Goal: Task Accomplishment & Management: Complete application form

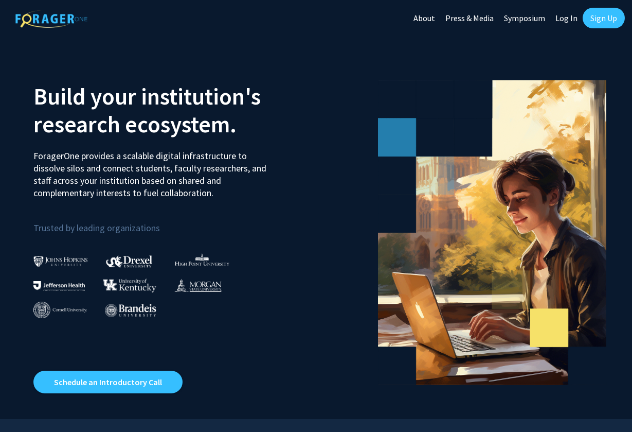
click at [600, 18] on link "Sign Up" at bounding box center [604, 18] width 42 height 21
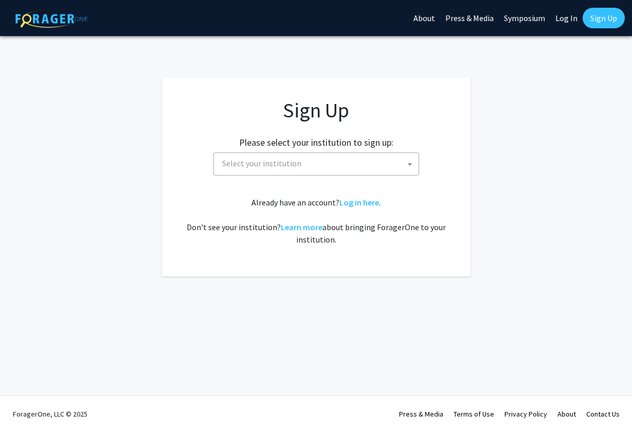
click at [324, 164] on span "Select your institution" at bounding box center [318, 163] width 201 height 21
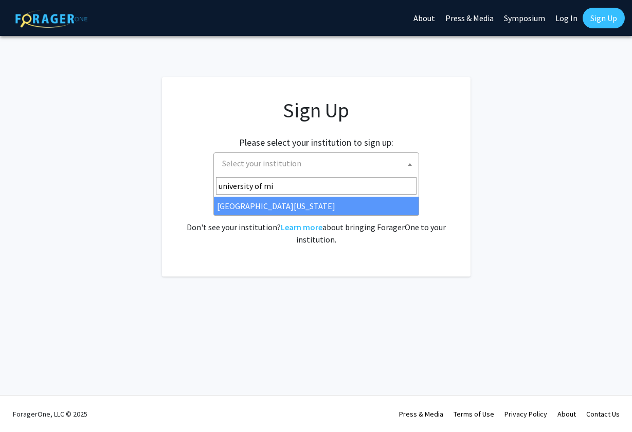
type input "university of mi"
select select "33"
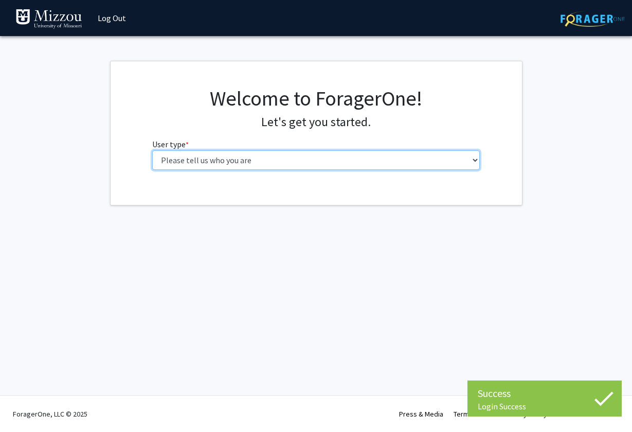
select select "1: undergrad"
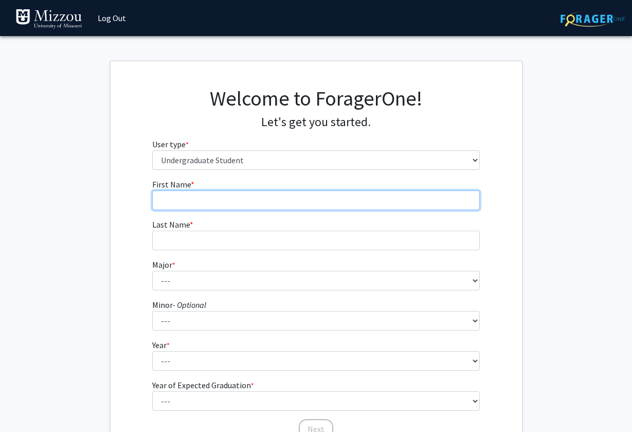
click at [323, 200] on input "First Name * required" at bounding box center [316, 200] width 328 height 20
type input "Cora"
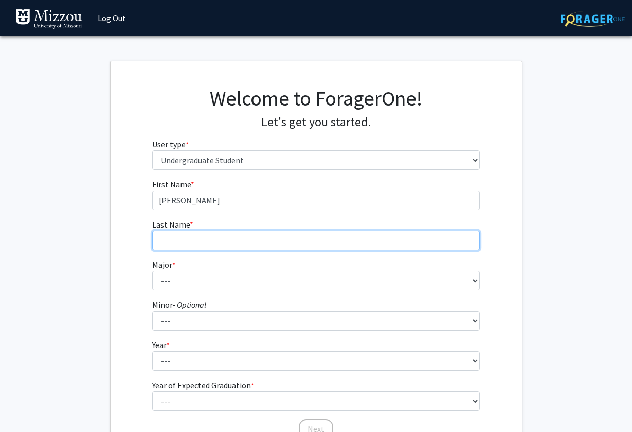
click at [325, 239] on input "Last Name * required" at bounding box center [316, 241] width 328 height 20
type input "Baker"
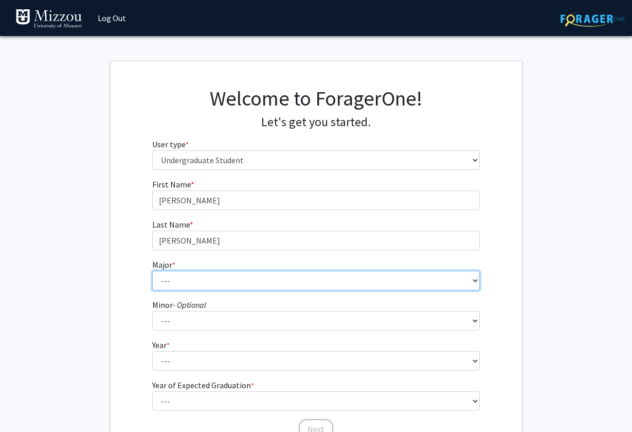
select select "14: 2503"
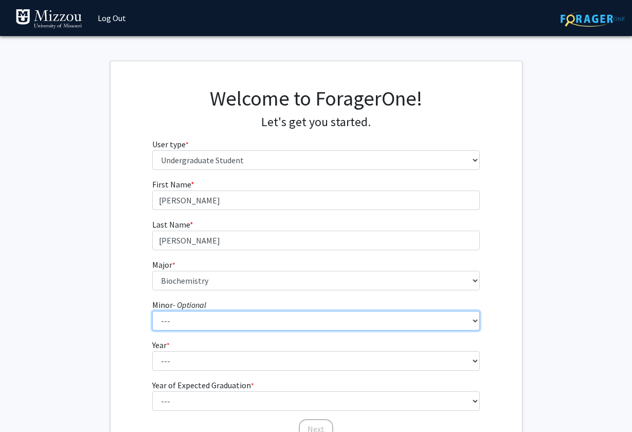
select select "29: 1985"
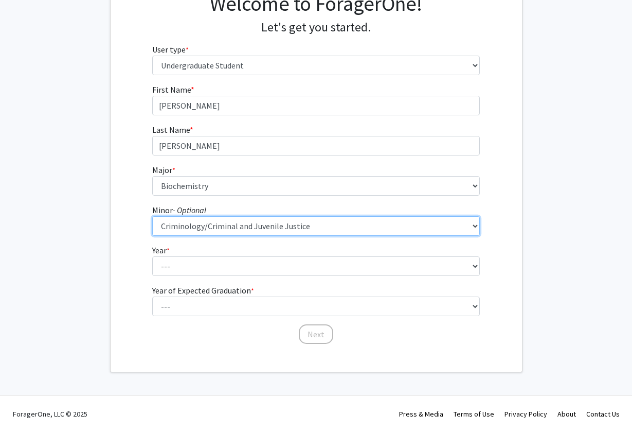
scroll to position [94, 0]
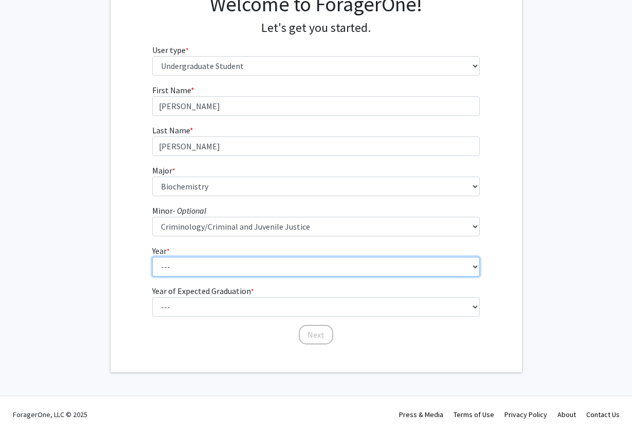
select select "1: first-year"
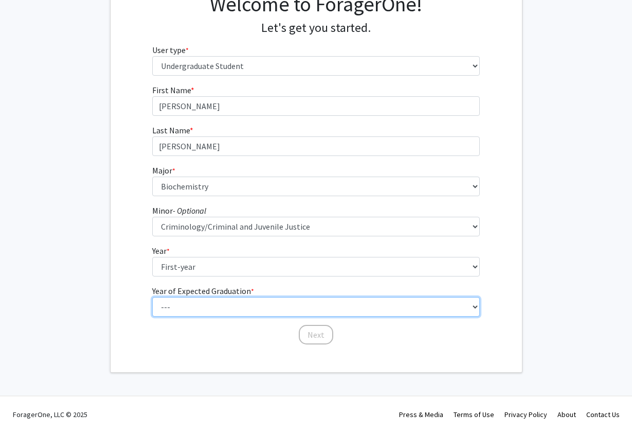
select select "5: 2029"
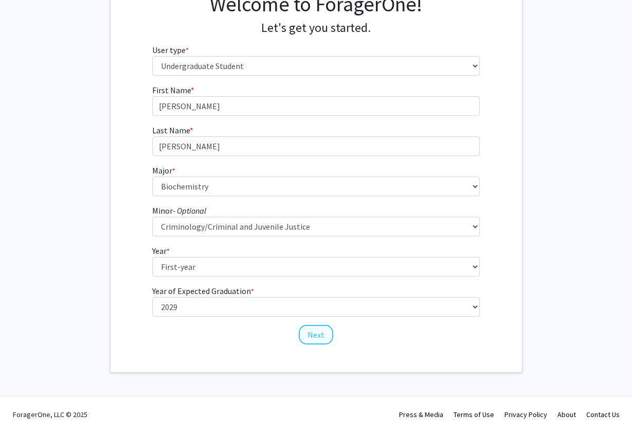
click at [322, 331] on button "Next" at bounding box center [316, 335] width 34 height 20
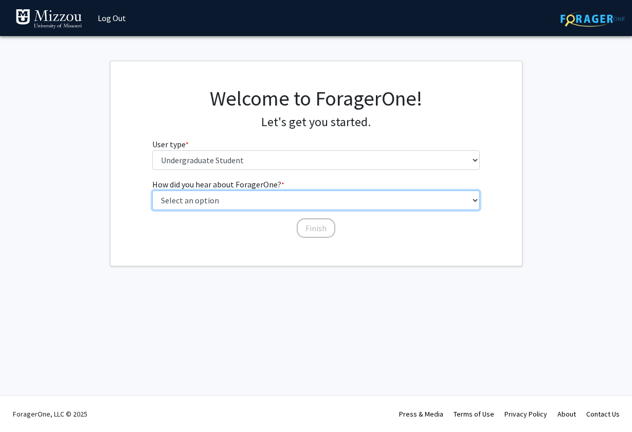
select select "2: faculty_recommendation"
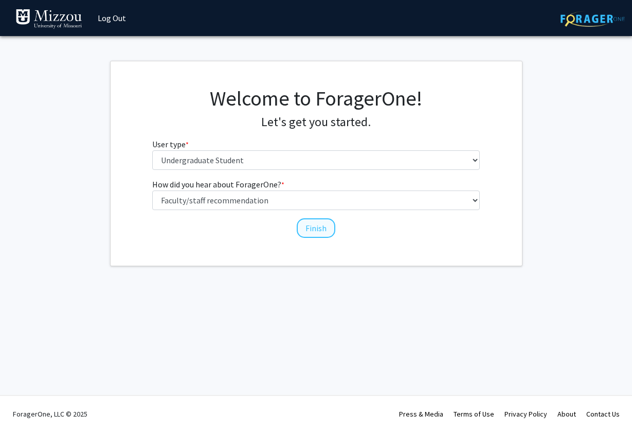
click at [311, 226] on button "Finish" at bounding box center [316, 228] width 39 height 20
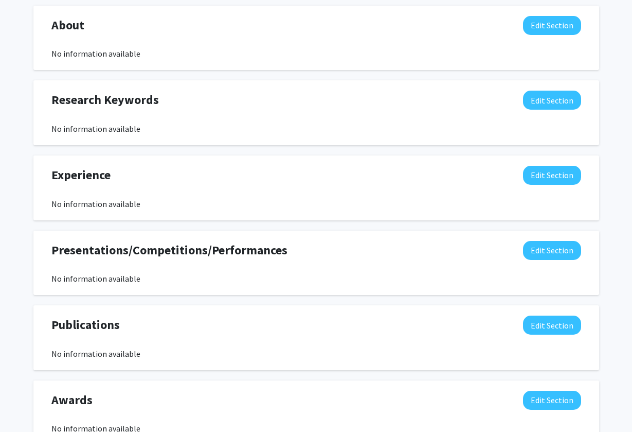
scroll to position [454, 0]
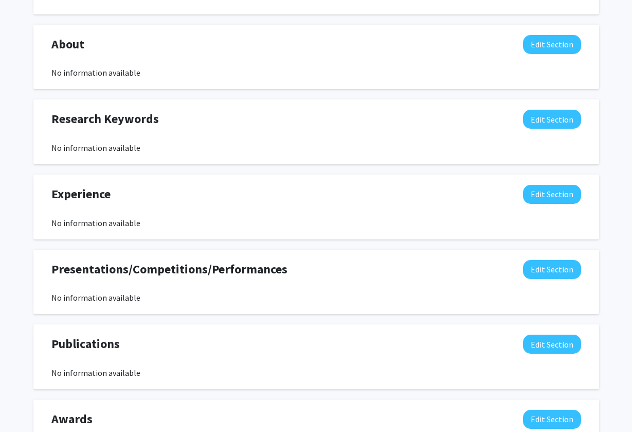
click at [235, 130] on div "Research Keywords Edit Section" at bounding box center [316, 122] width 545 height 24
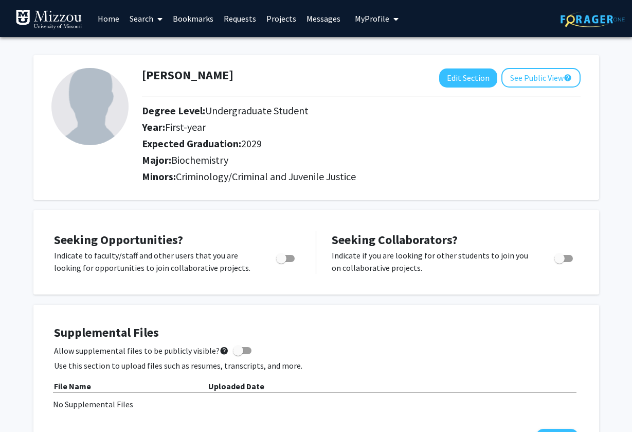
scroll to position [0, 0]
click at [148, 25] on link "Search" at bounding box center [146, 19] width 43 height 36
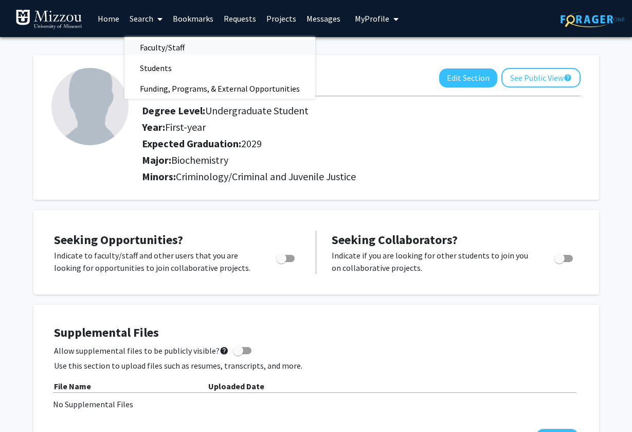
click at [149, 50] on span "Faculty/Staff" at bounding box center [163, 47] width 76 height 21
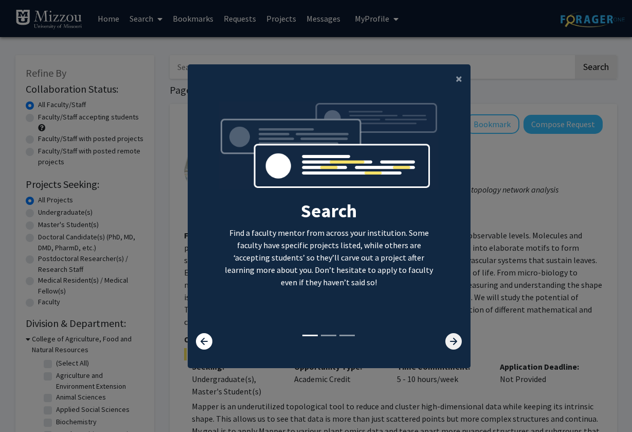
click at [454, 344] on icon at bounding box center [454, 341] width 16 height 16
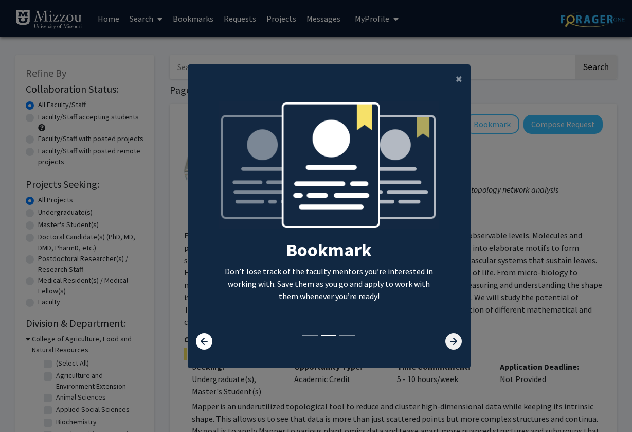
click at [454, 344] on icon at bounding box center [454, 341] width 16 height 16
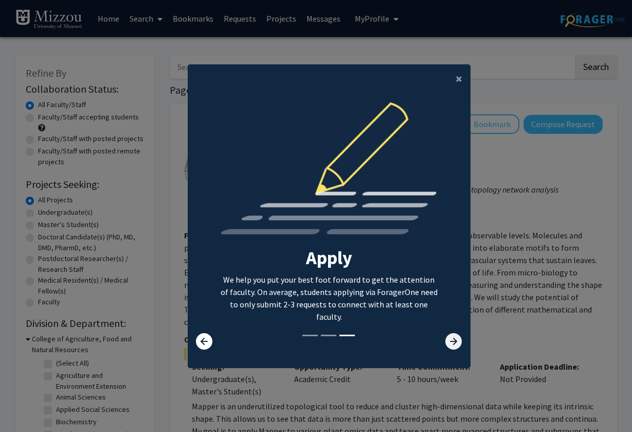
click at [454, 344] on icon at bounding box center [454, 341] width 16 height 16
click at [459, 75] on span "×" at bounding box center [459, 78] width 7 height 16
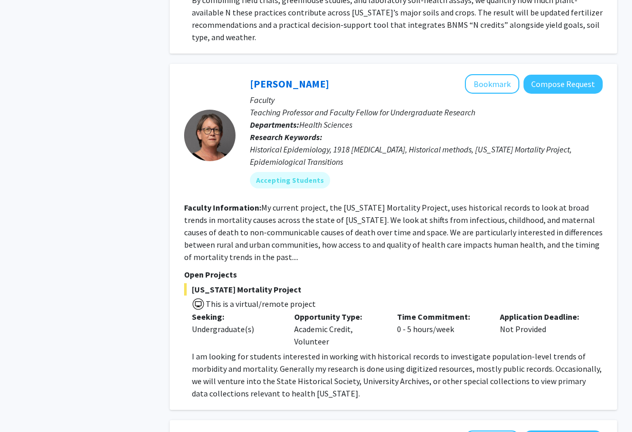
scroll to position [1904, 0]
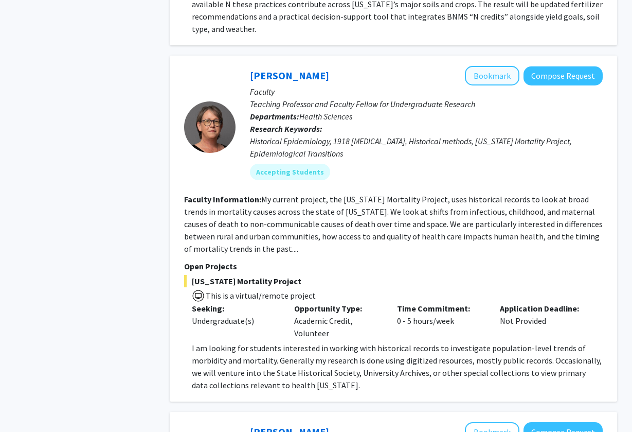
click at [490, 72] on button "Bookmark" at bounding box center [492, 76] width 55 height 20
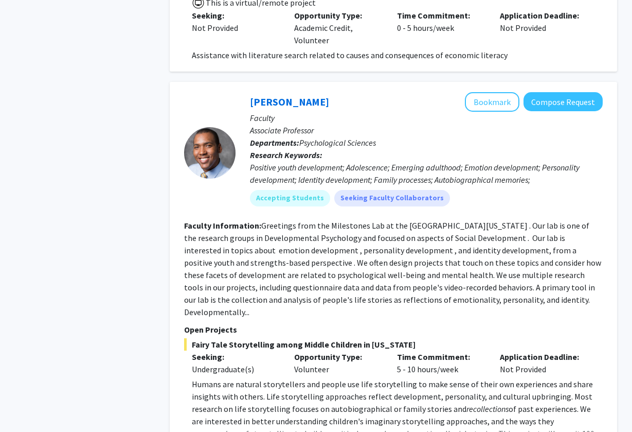
scroll to position [2684, 0]
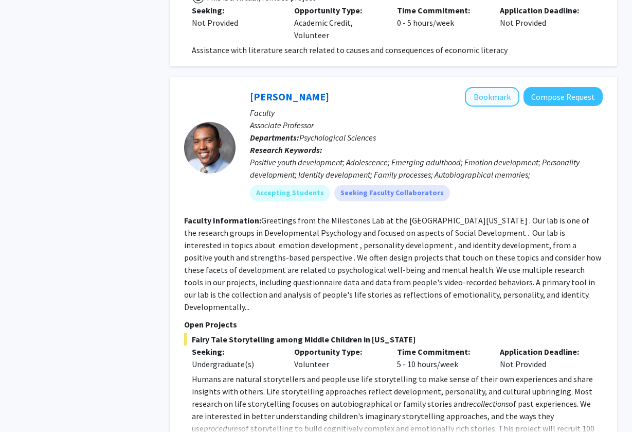
click at [495, 87] on button "Bookmark" at bounding box center [492, 97] width 55 height 20
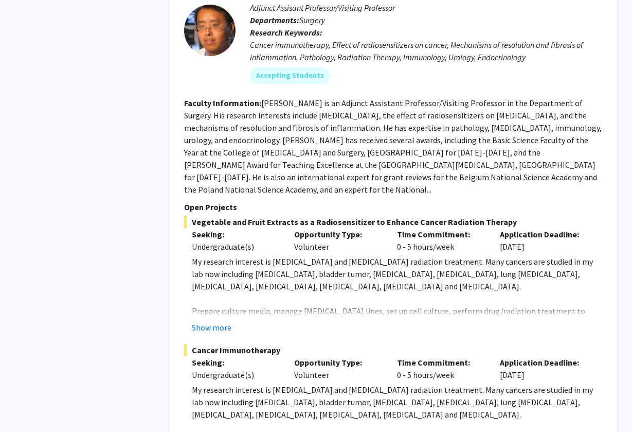
scroll to position [3752, 0]
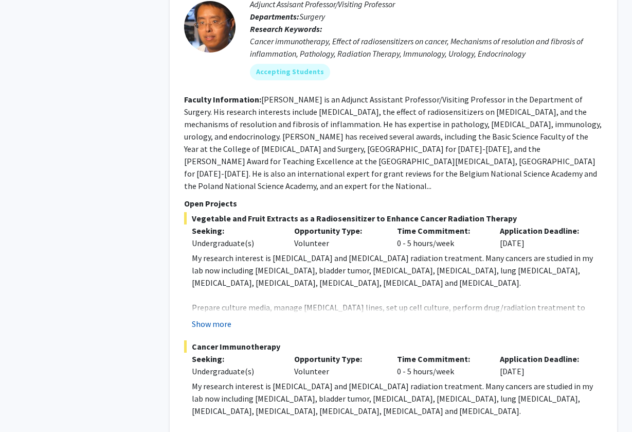
click at [224, 317] on button "Show more" at bounding box center [212, 323] width 40 height 12
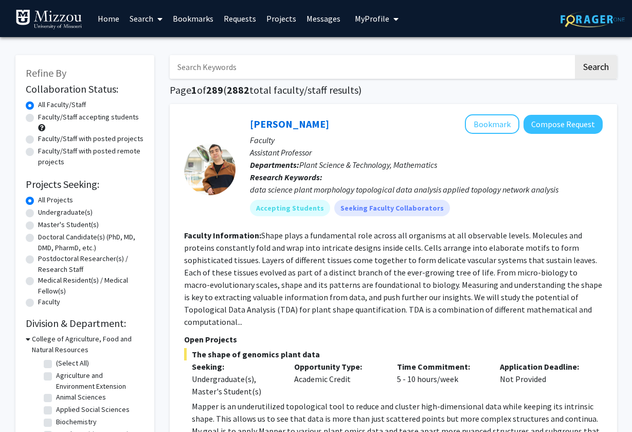
scroll to position [0, 0]
click at [313, 69] on input "Search Keywords" at bounding box center [372, 67] width 404 height 24
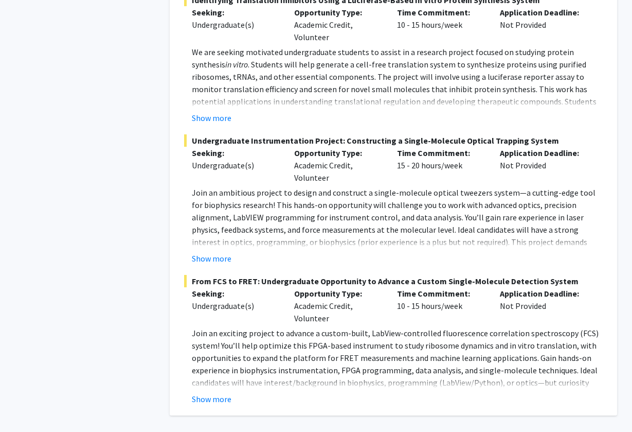
scroll to position [4893, 0]
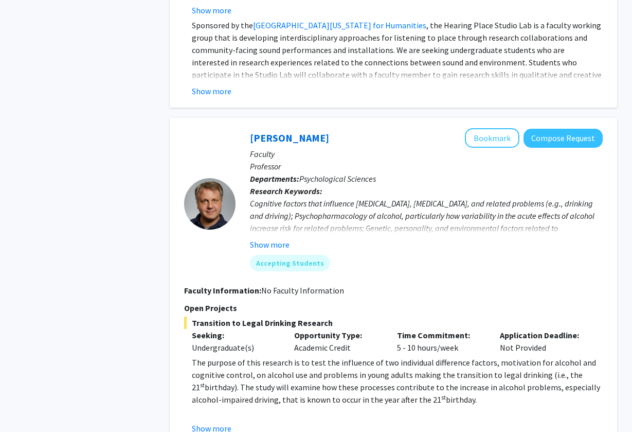
scroll to position [1473, 0]
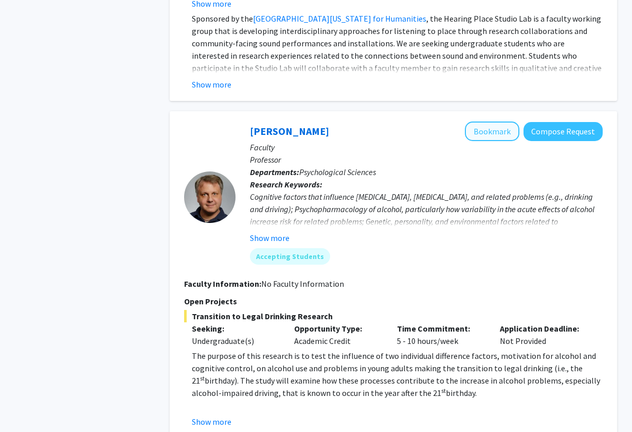
click at [485, 121] on button "Bookmark" at bounding box center [492, 131] width 55 height 20
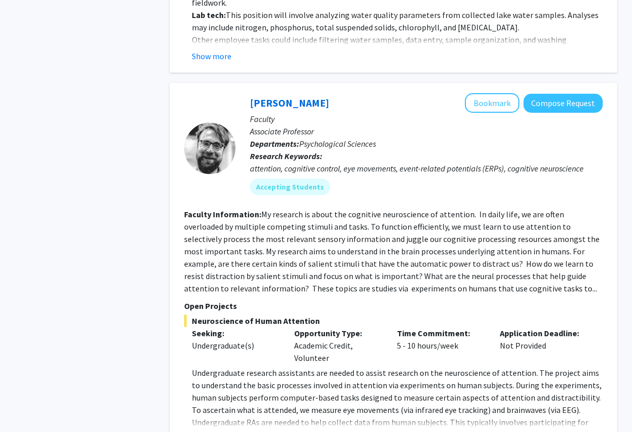
scroll to position [2606, 0]
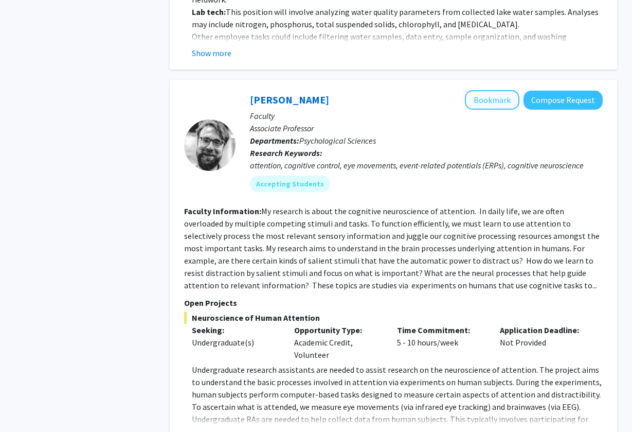
click at [500, 90] on button "Bookmark" at bounding box center [492, 100] width 55 height 20
